Goal: Task Accomplishment & Management: Manage account settings

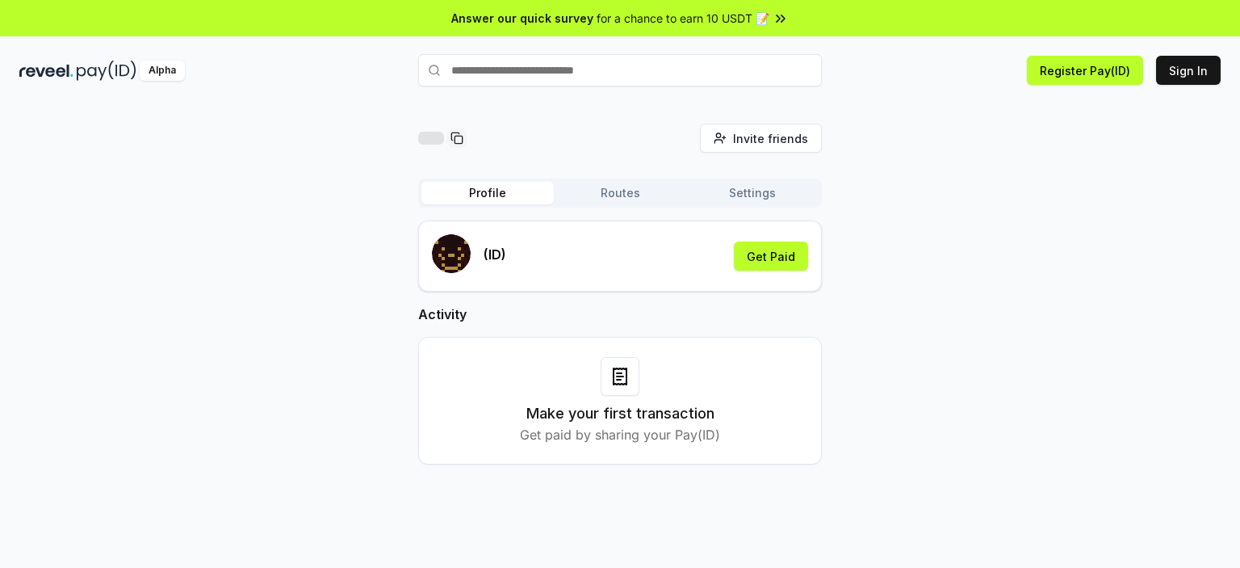
click at [504, 256] on p "(ID)" at bounding box center [495, 254] width 23 height 19
click at [757, 266] on button "Get Paid" at bounding box center [771, 255] width 74 height 29
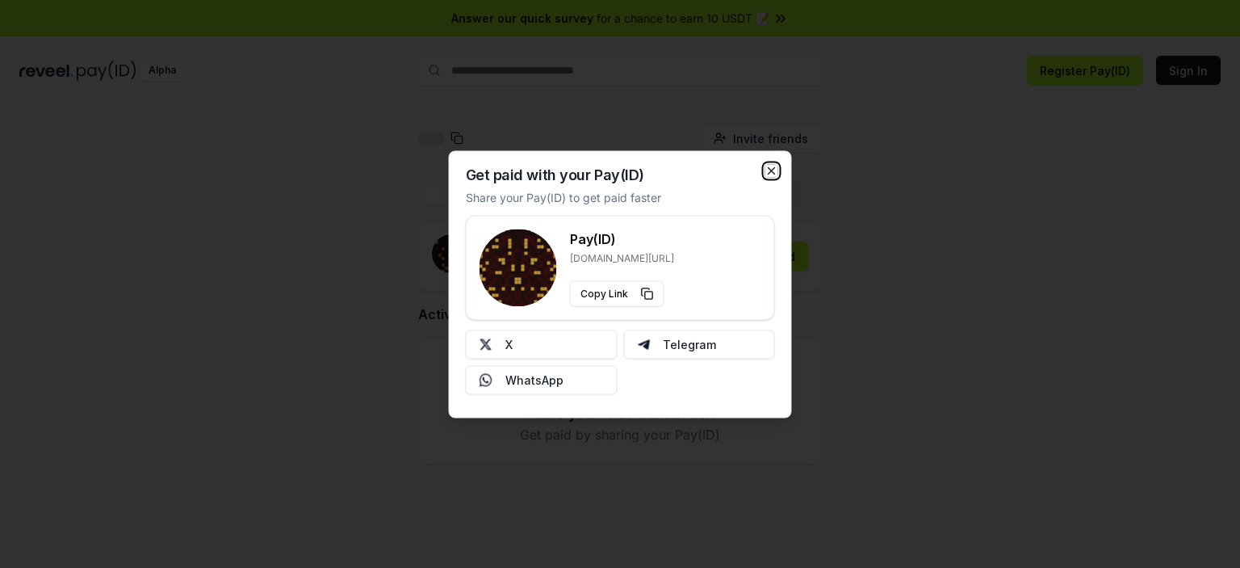
click at [773, 169] on icon "button" at bounding box center [772, 170] width 6 height 6
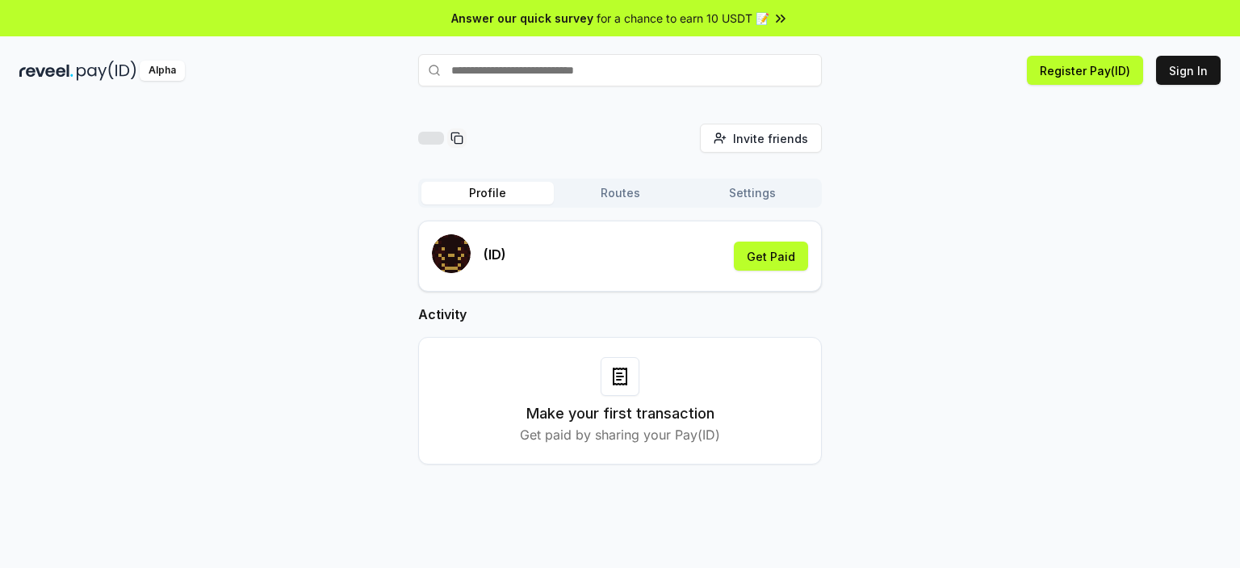
click at [640, 198] on button "Routes" at bounding box center [620, 193] width 132 height 23
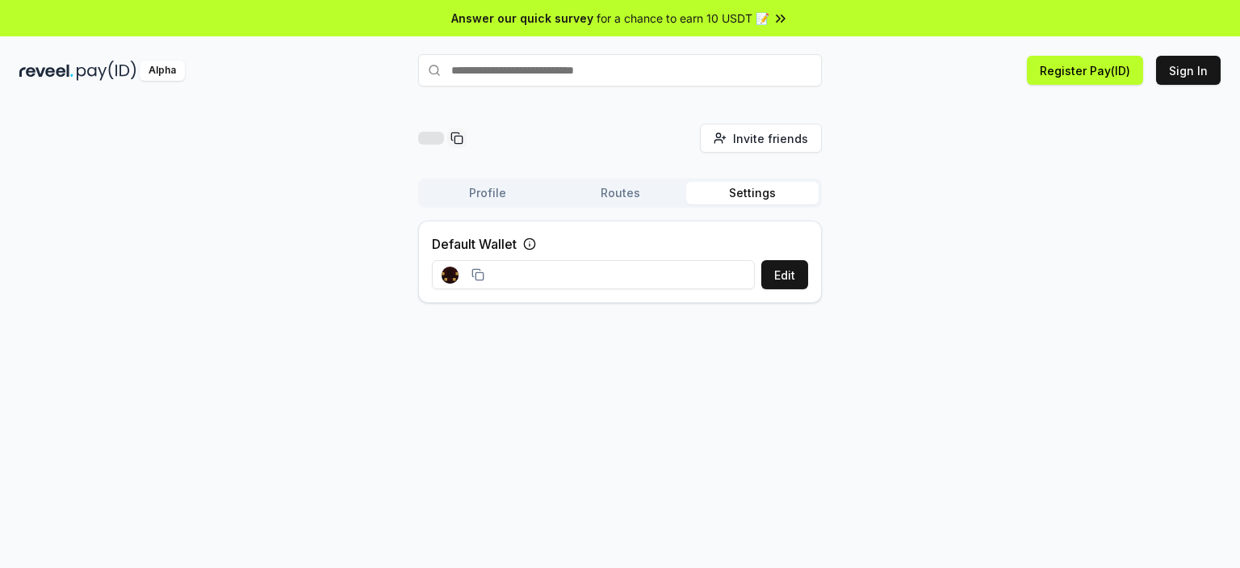
click at [721, 199] on button "Settings" at bounding box center [752, 193] width 132 height 23
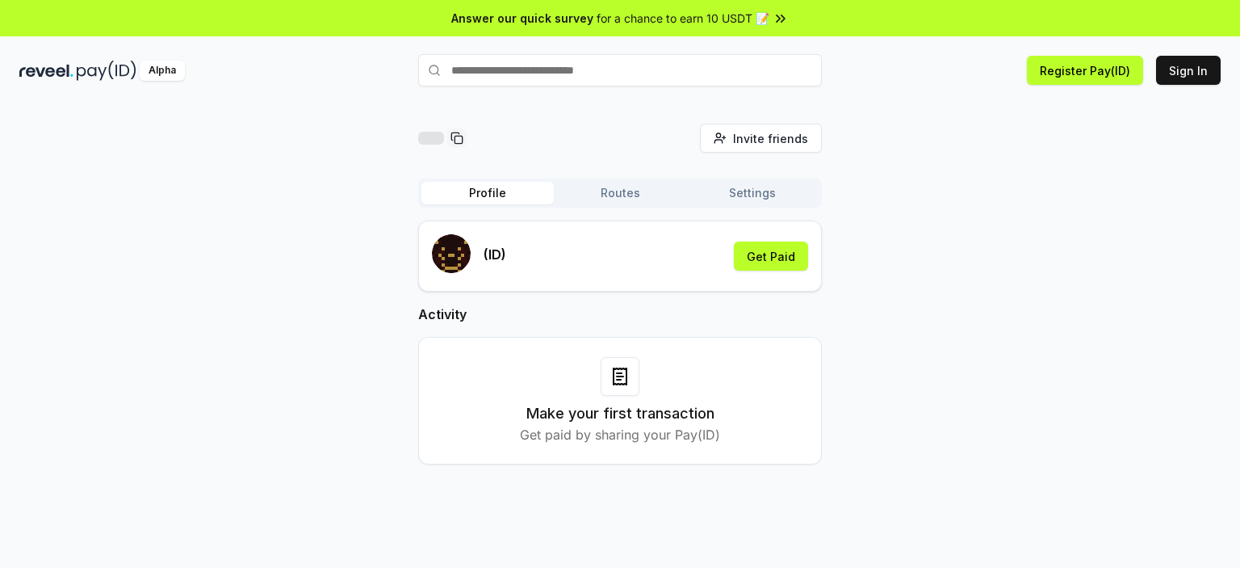
click at [498, 192] on button "Profile" at bounding box center [487, 193] width 132 height 23
click at [1169, 73] on button "Sign In" at bounding box center [1188, 70] width 65 height 29
